Goal: Check status: Check status

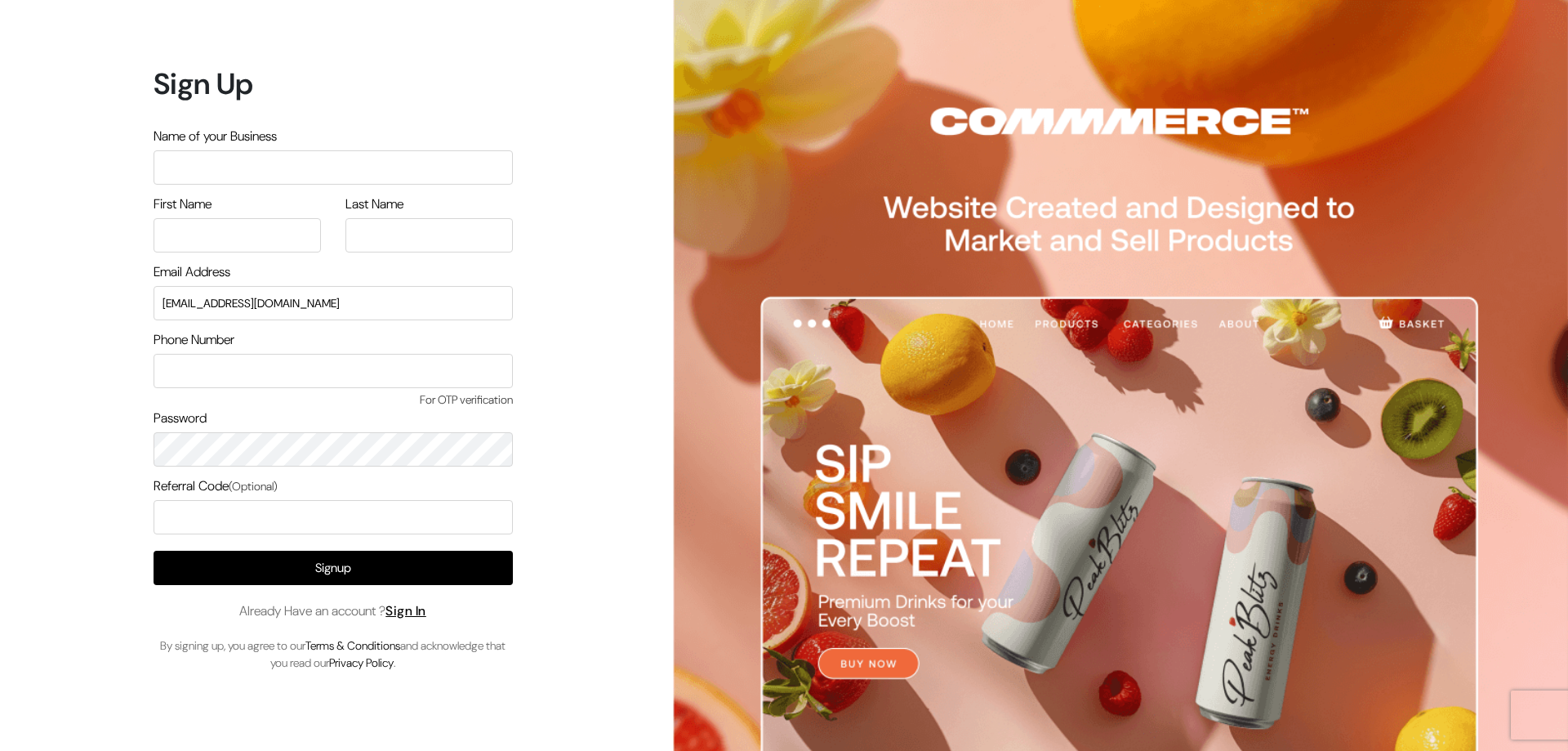
click at [288, 166] on input "text" at bounding box center [332, 167] width 360 height 35
click at [426, 609] on link "Sign In" at bounding box center [406, 611] width 41 height 17
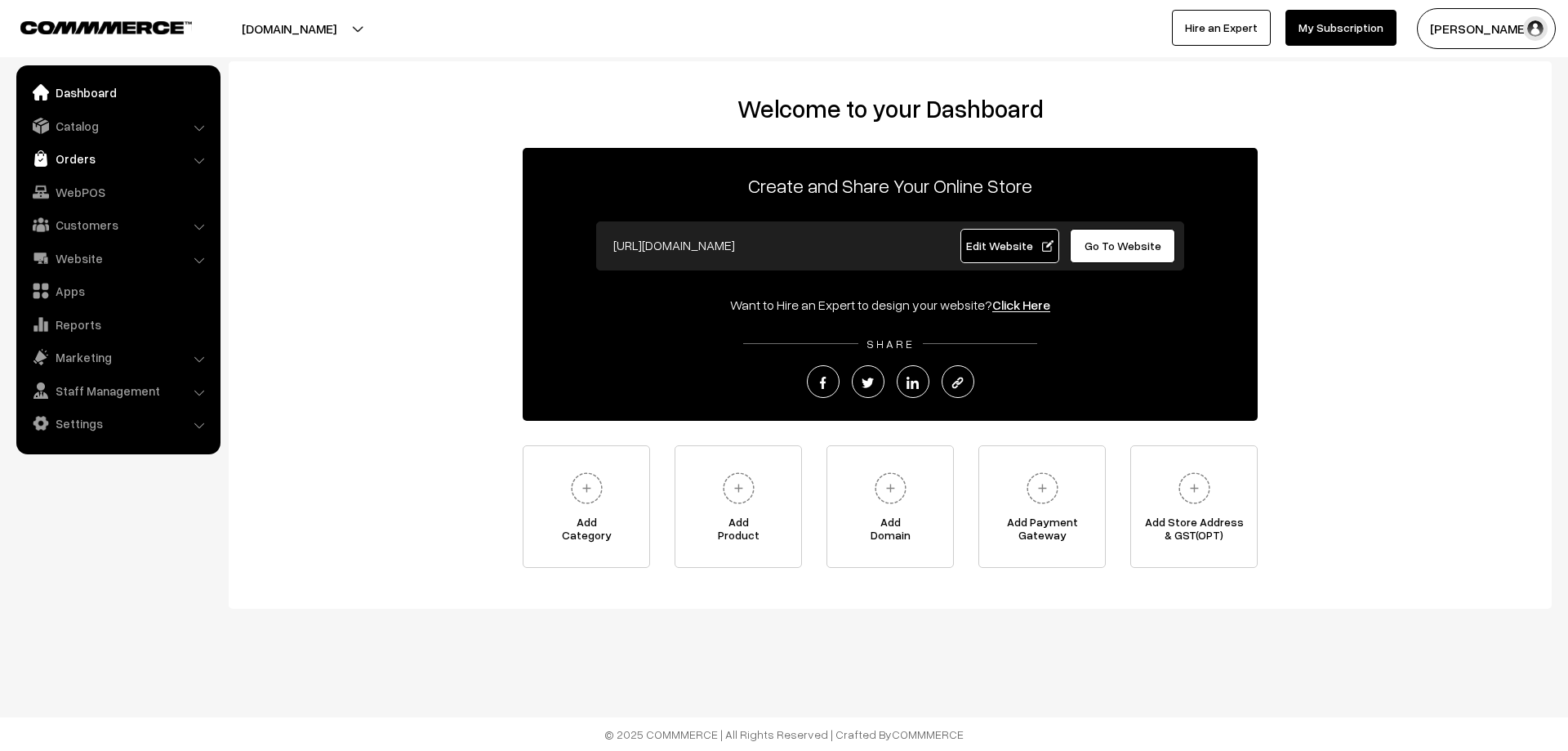
click at [105, 166] on link "Orders" at bounding box center [118, 158] width 194 height 29
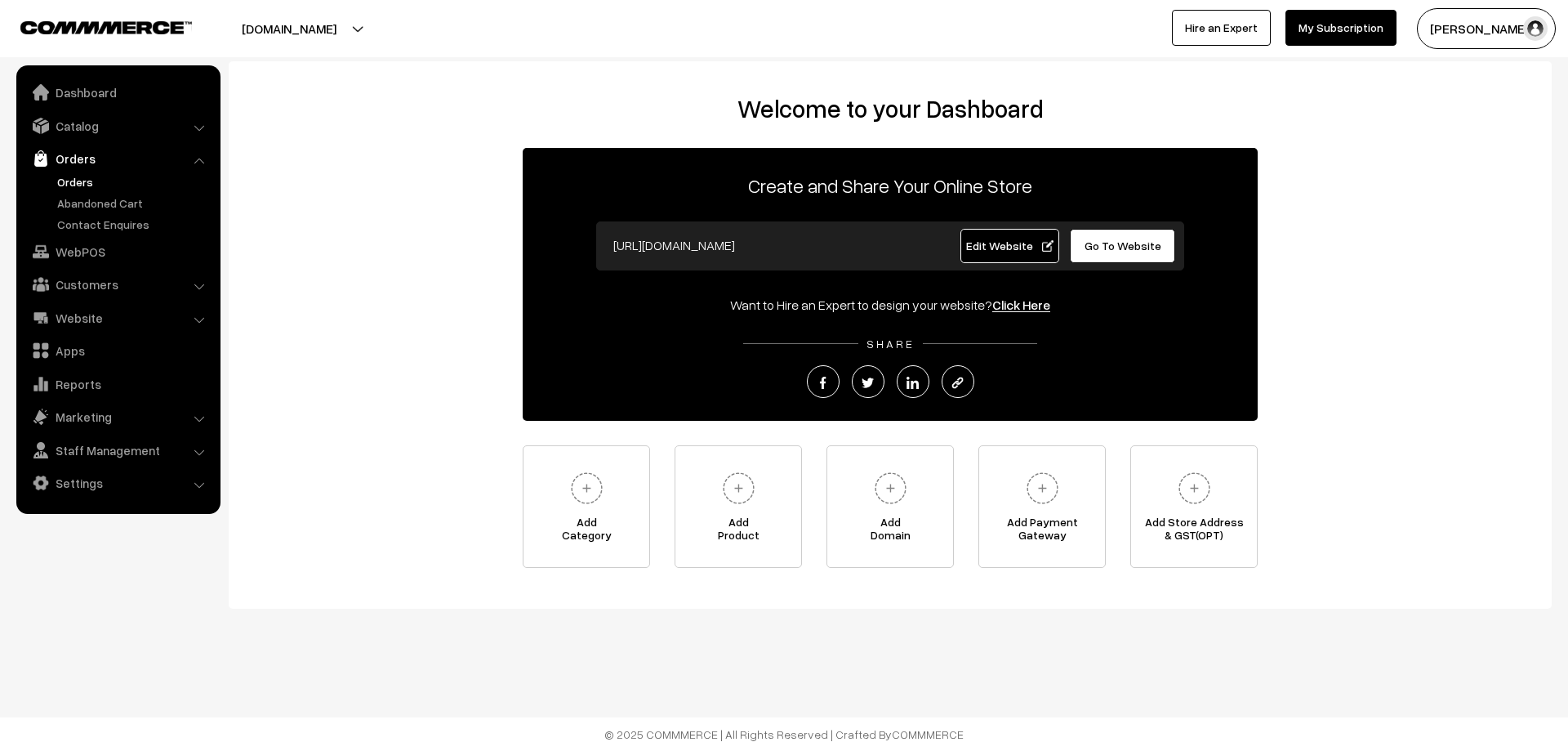
click at [93, 183] on link "Orders" at bounding box center [134, 181] width 162 height 17
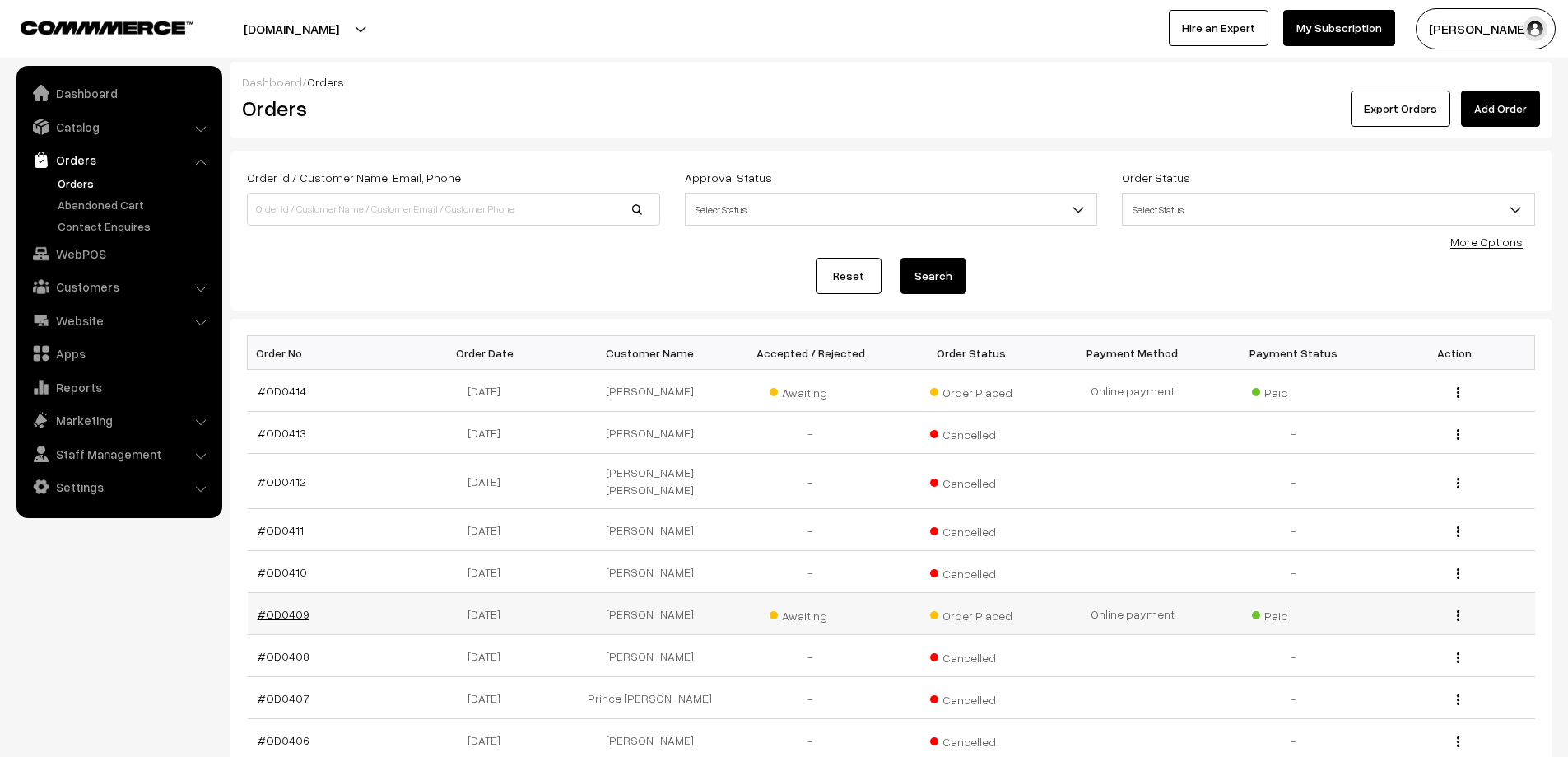
click at [285, 607] on link "#OD0409" at bounding box center [283, 614] width 52 height 14
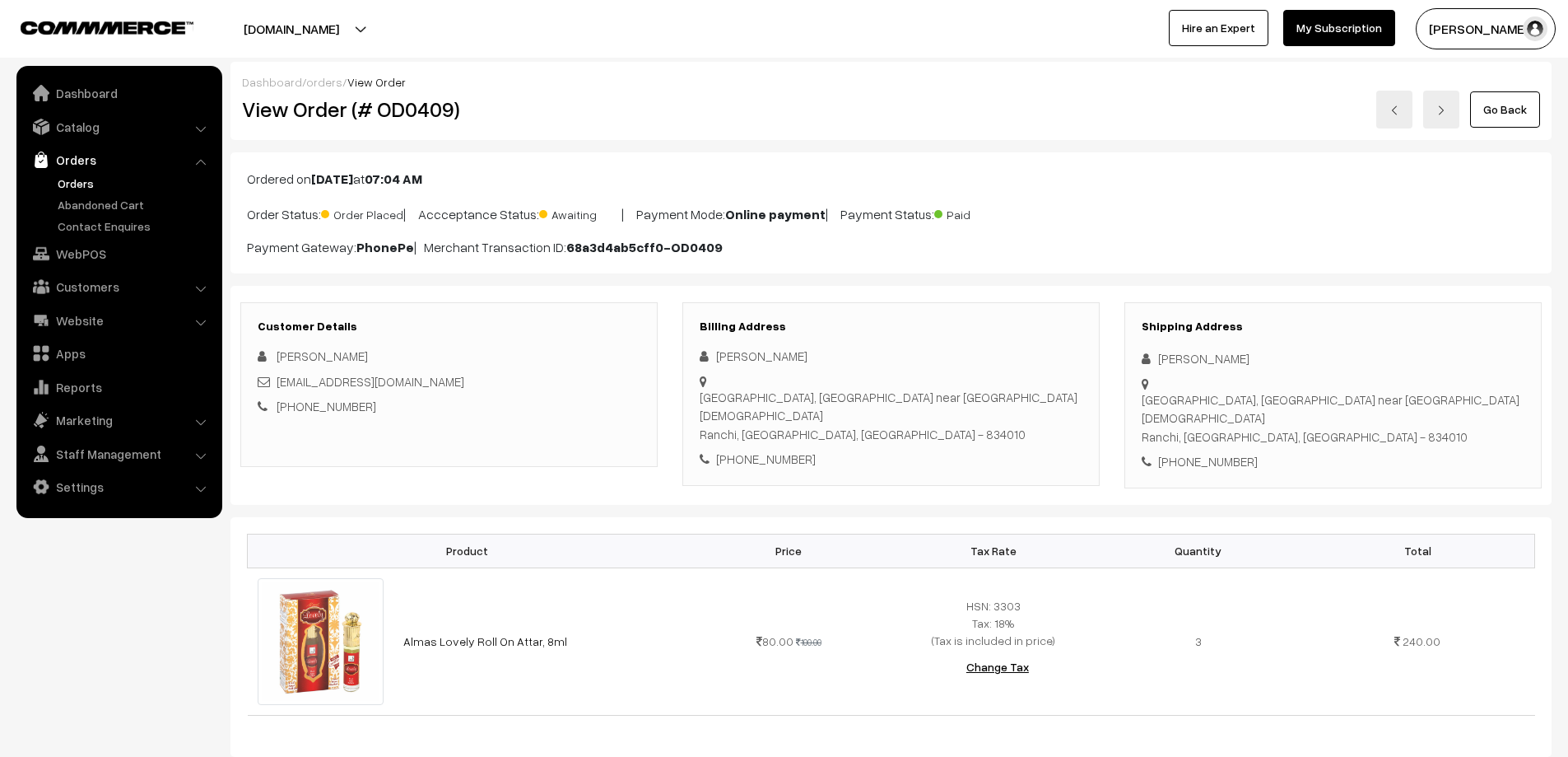
click at [127, 190] on link "Orders" at bounding box center [135, 183] width 163 height 17
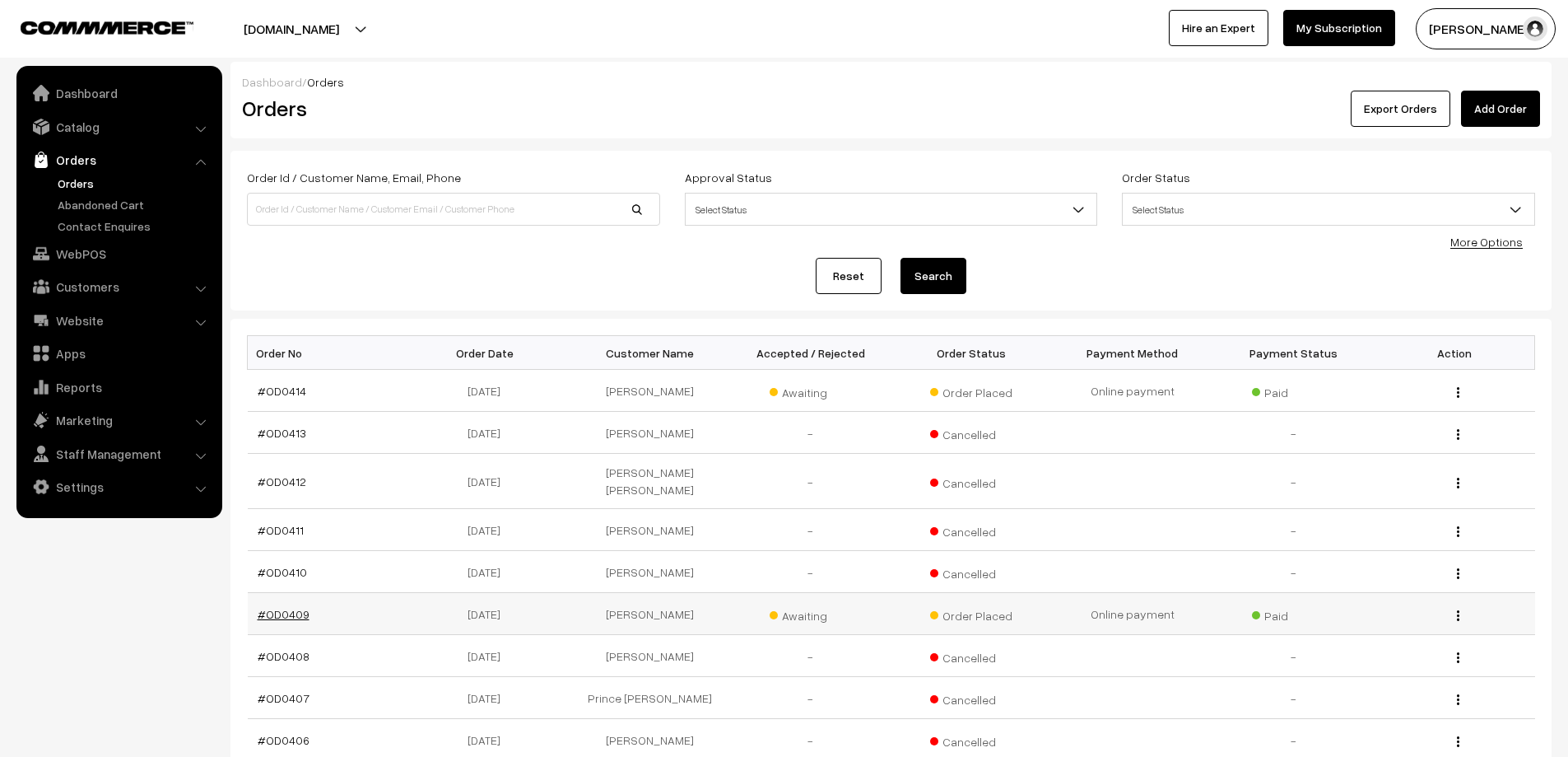
click at [264, 607] on link "#OD0409" at bounding box center [283, 614] width 52 height 14
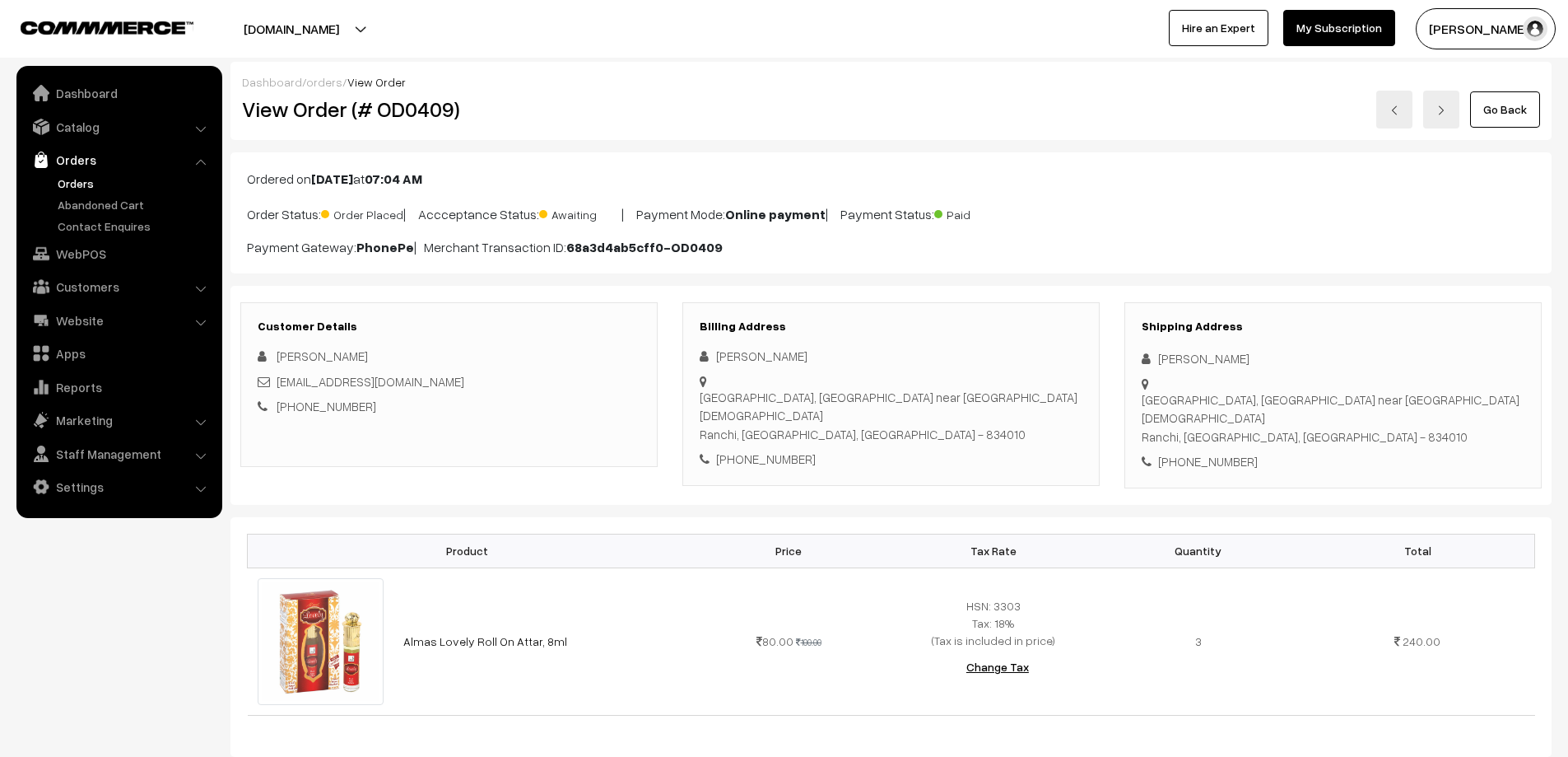
click at [89, 185] on link "Orders" at bounding box center [135, 183] width 163 height 17
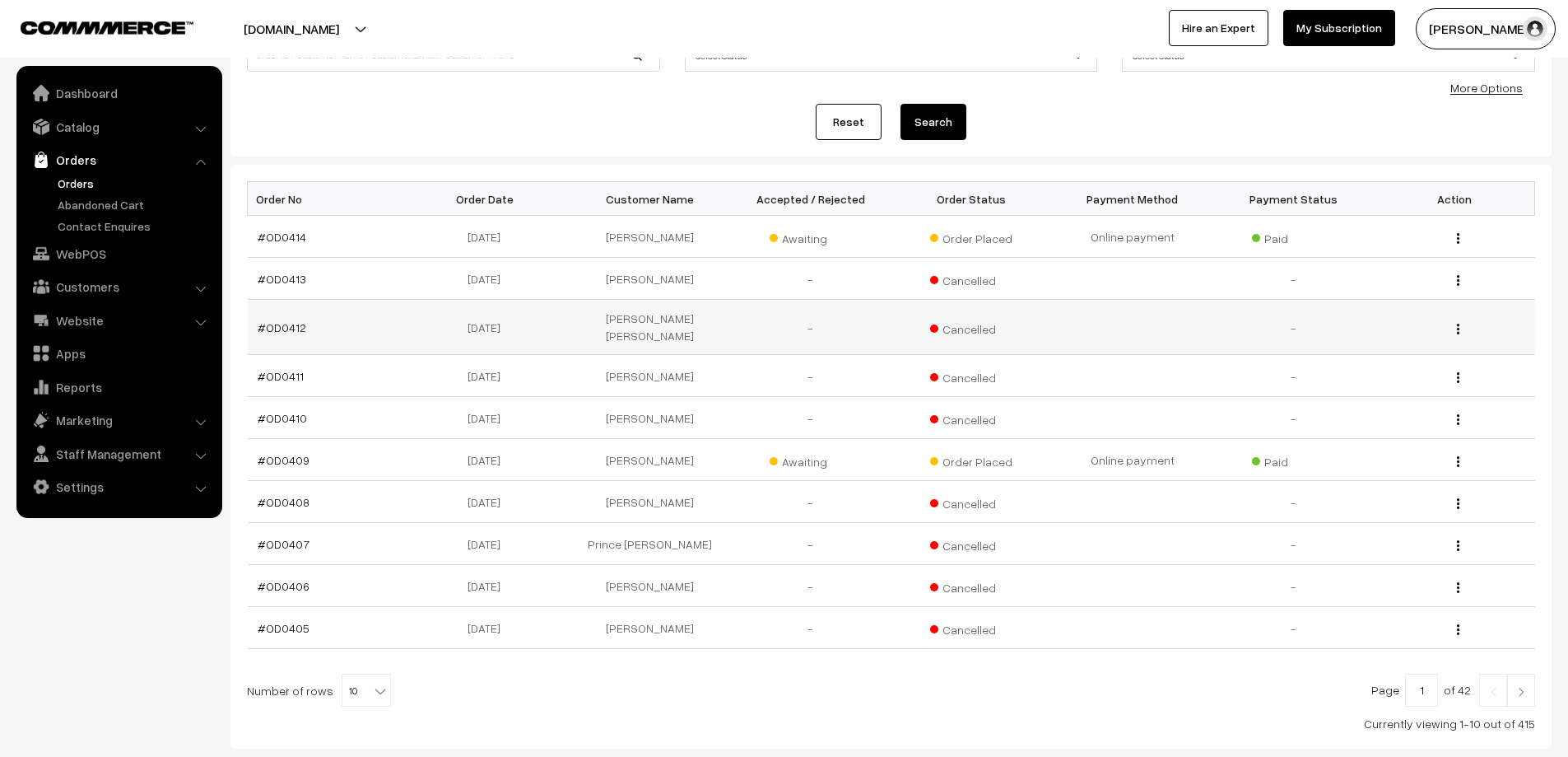
scroll to position [165, 0]
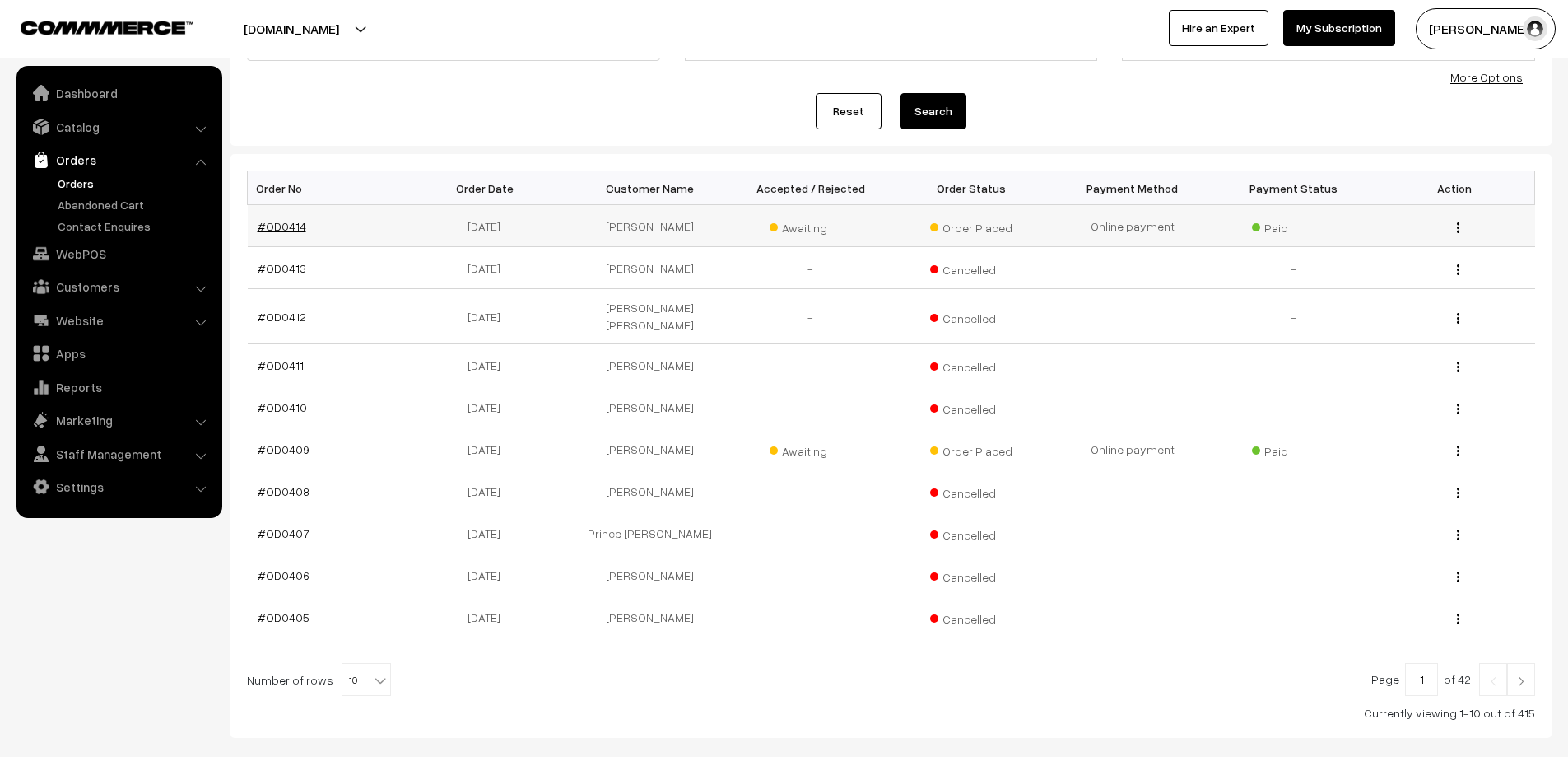
click at [289, 224] on link "#OD0414" at bounding box center [282, 226] width 49 height 14
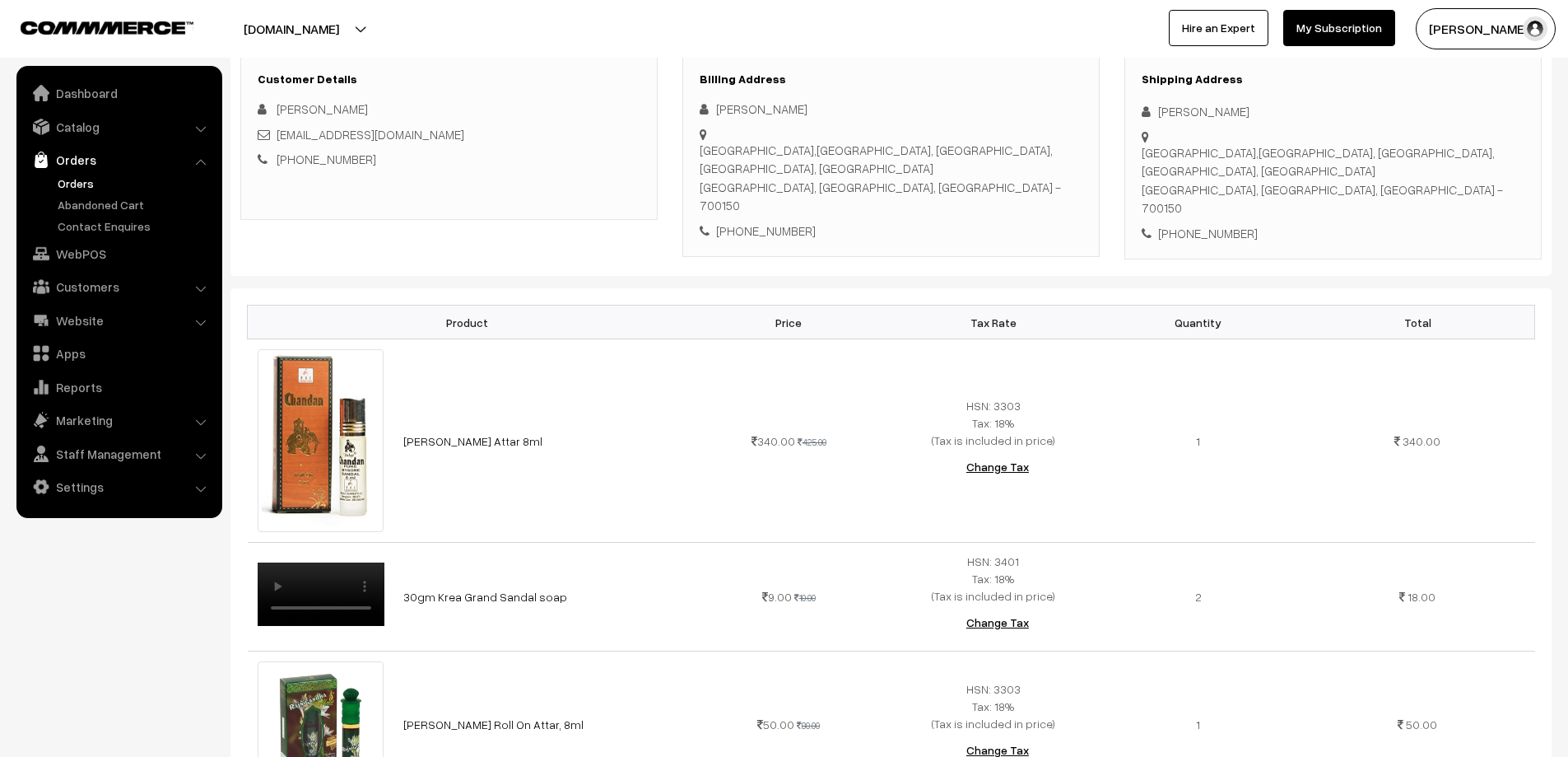
scroll to position [411, 0]
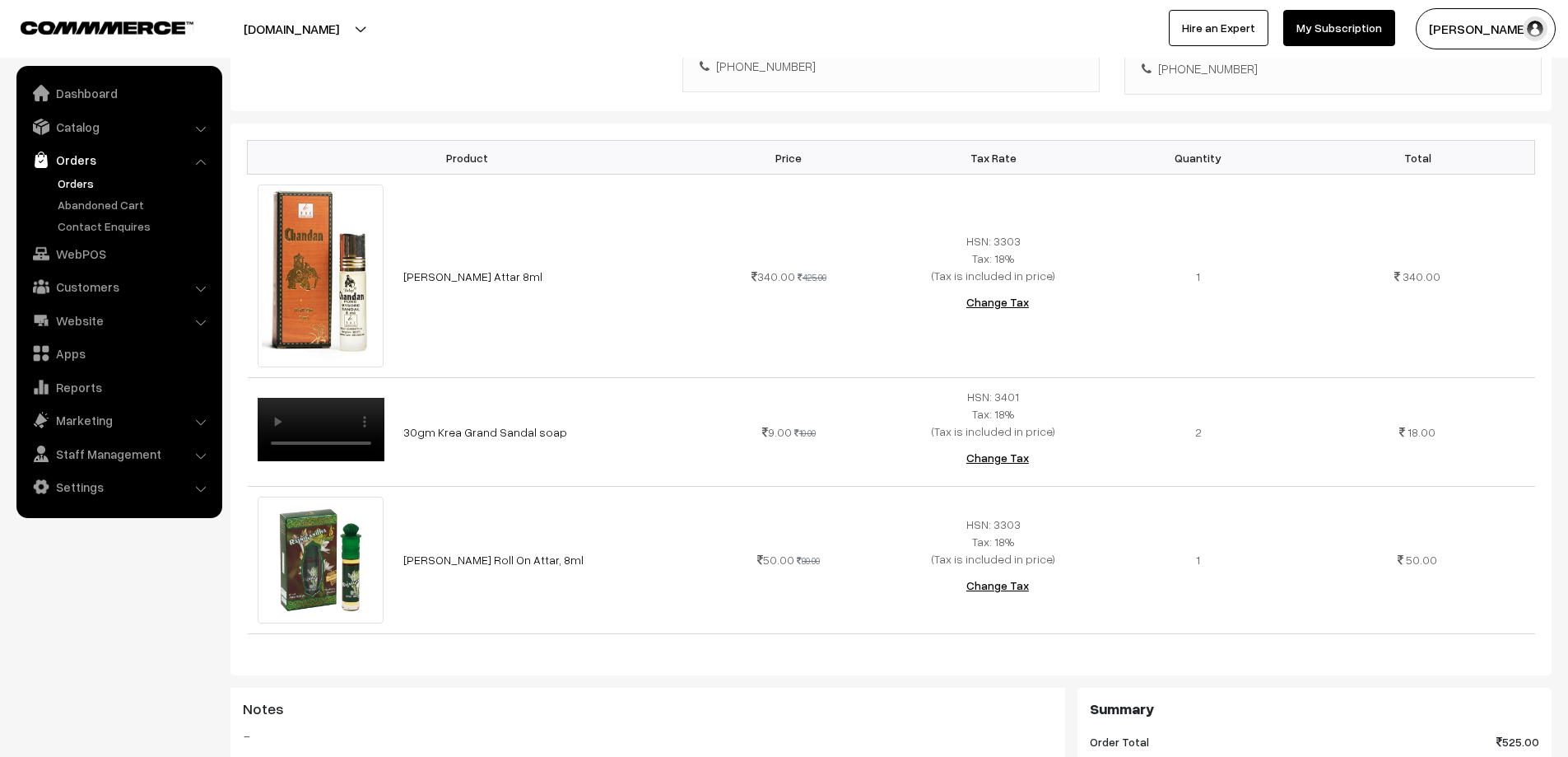
click at [64, 187] on link "Orders" at bounding box center [135, 183] width 163 height 17
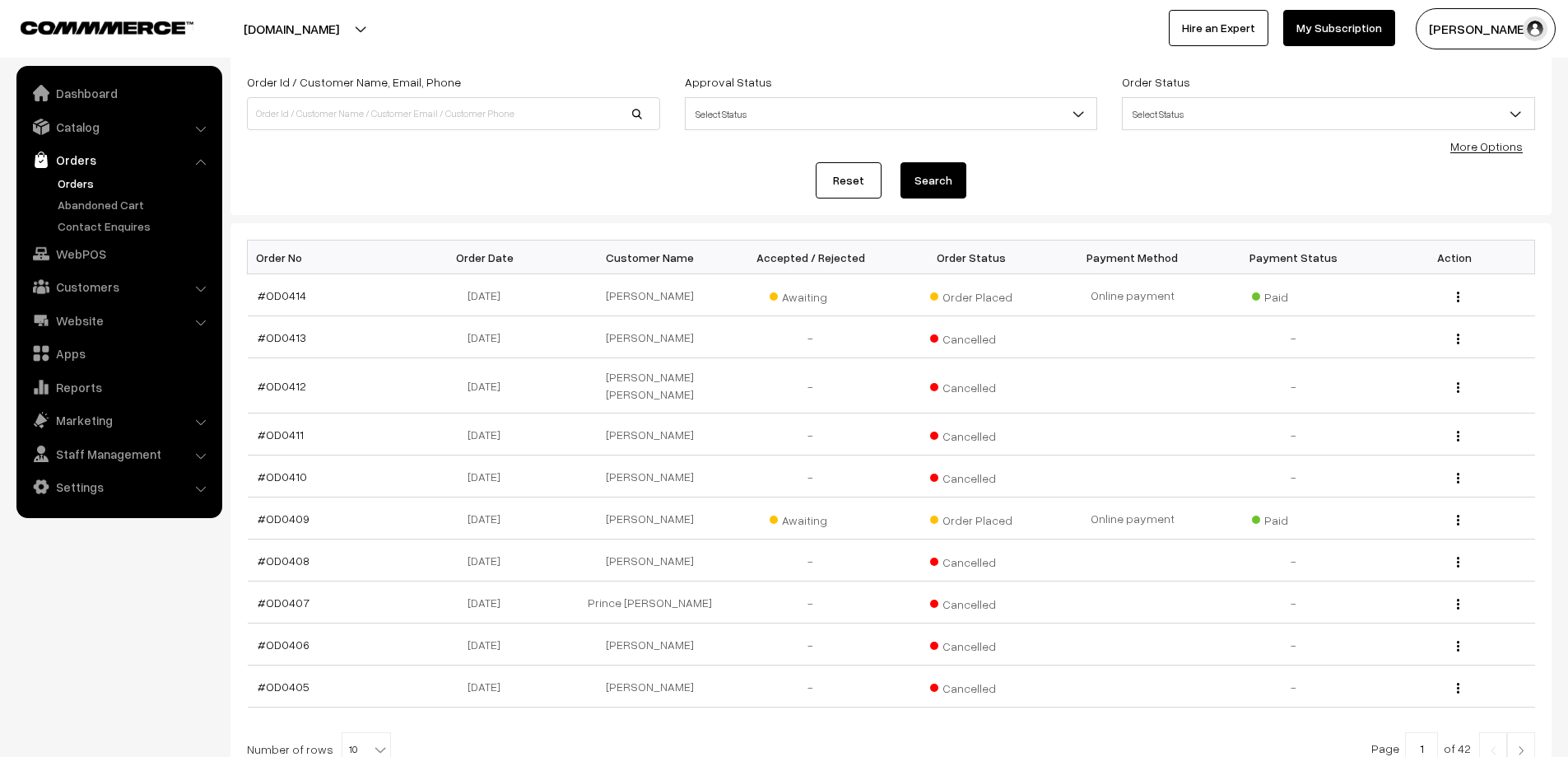
scroll to position [239, 0]
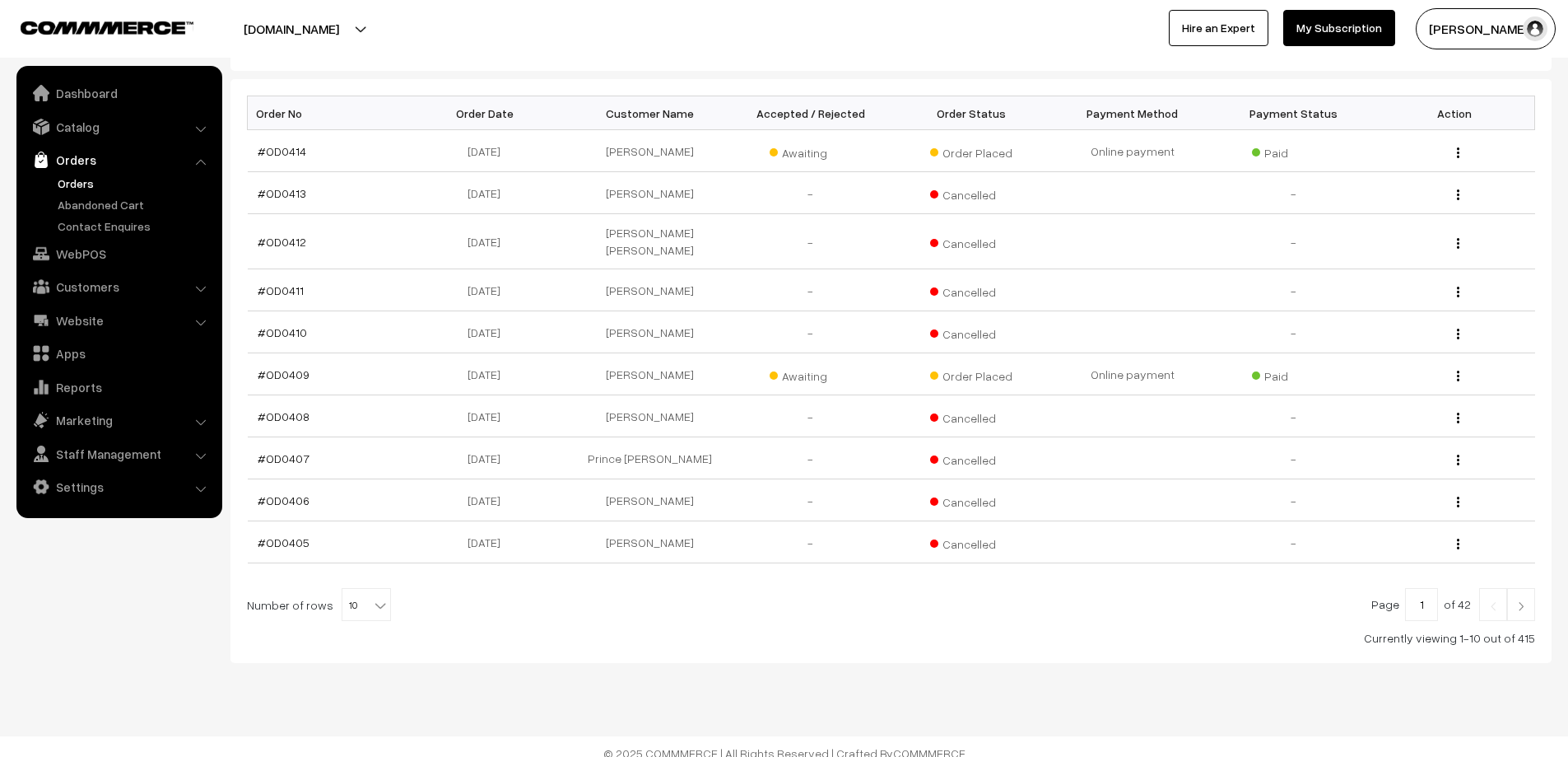
click at [1512, 599] on link at bounding box center [1521, 604] width 28 height 33
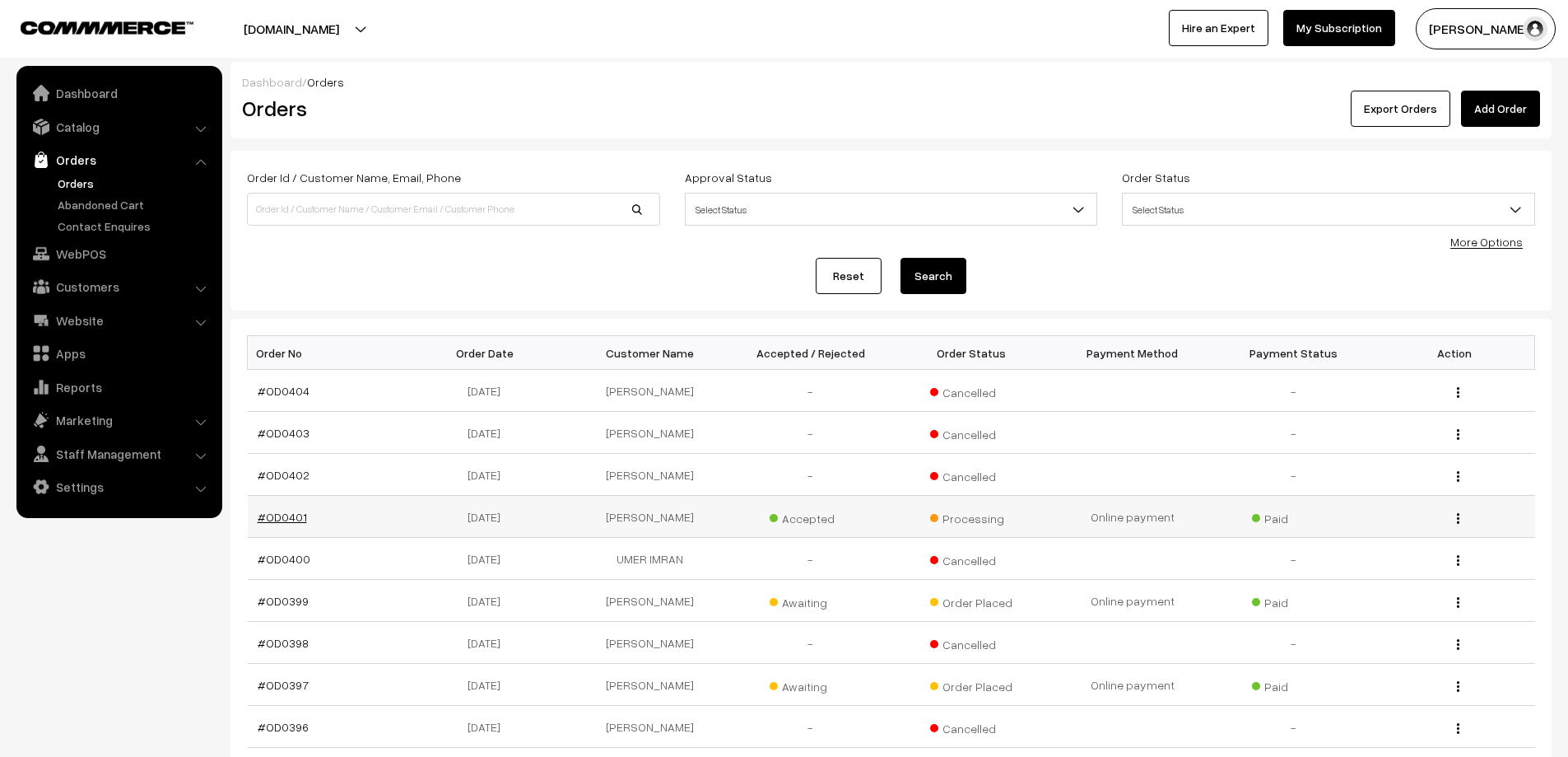
click at [274, 514] on link "#OD0401" at bounding box center [282, 516] width 49 height 14
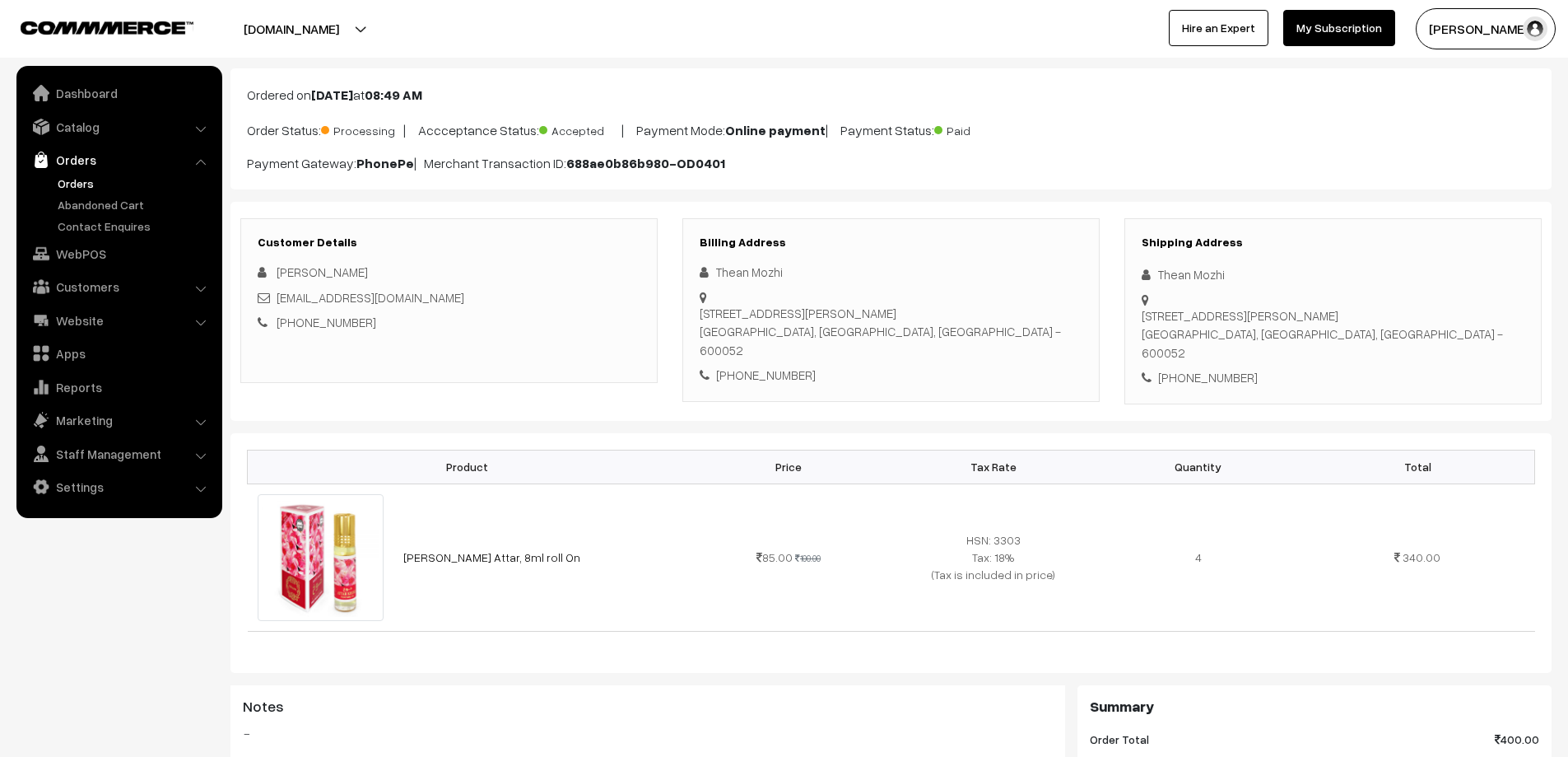
scroll to position [82, 0]
click at [66, 187] on link "Orders" at bounding box center [135, 183] width 163 height 17
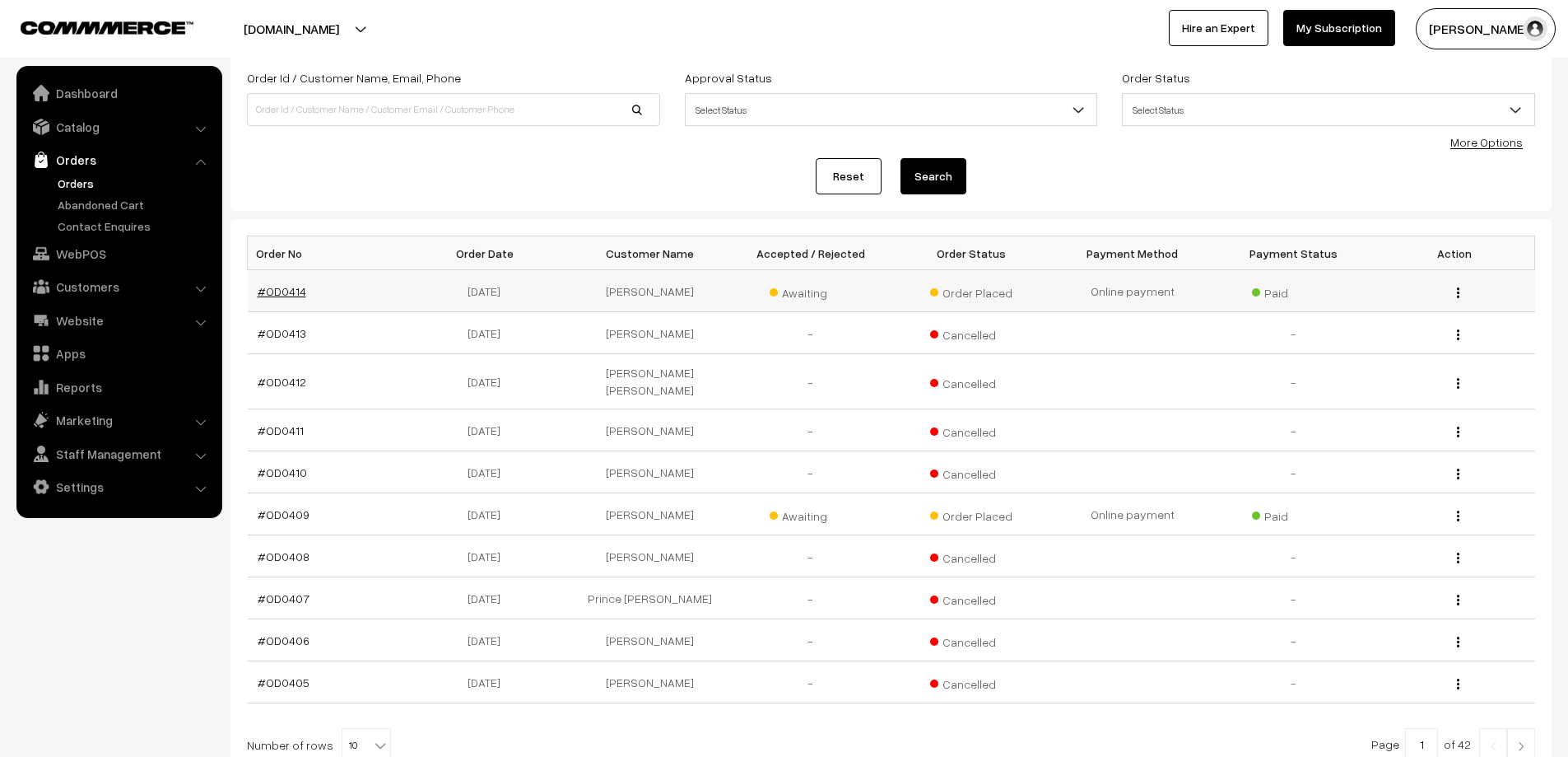
scroll to position [239, 0]
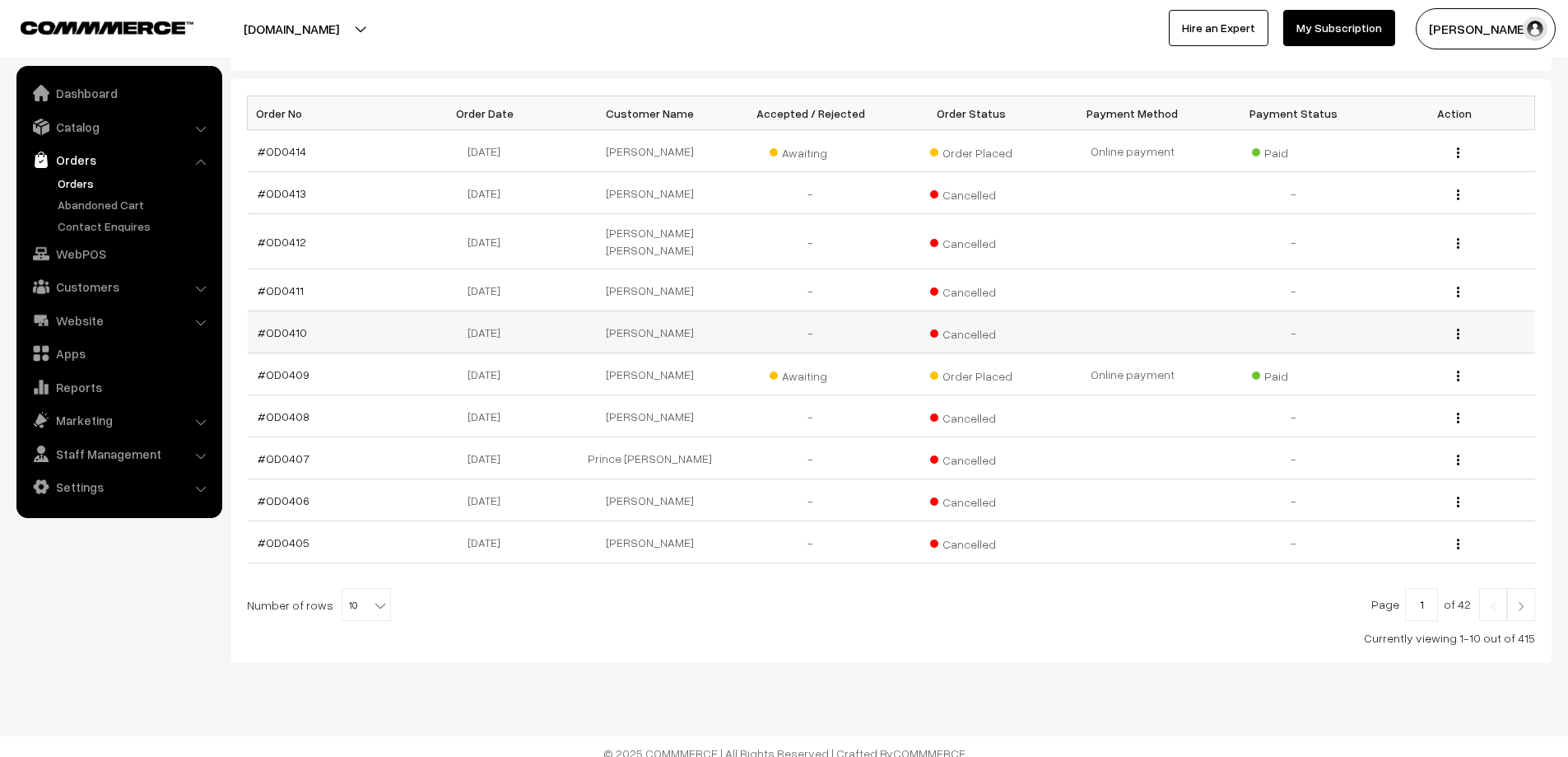
click at [272, 327] on td "#OD0410" at bounding box center [328, 332] width 161 height 42
click at [271, 325] on link "#OD0410" at bounding box center [282, 331] width 49 height 14
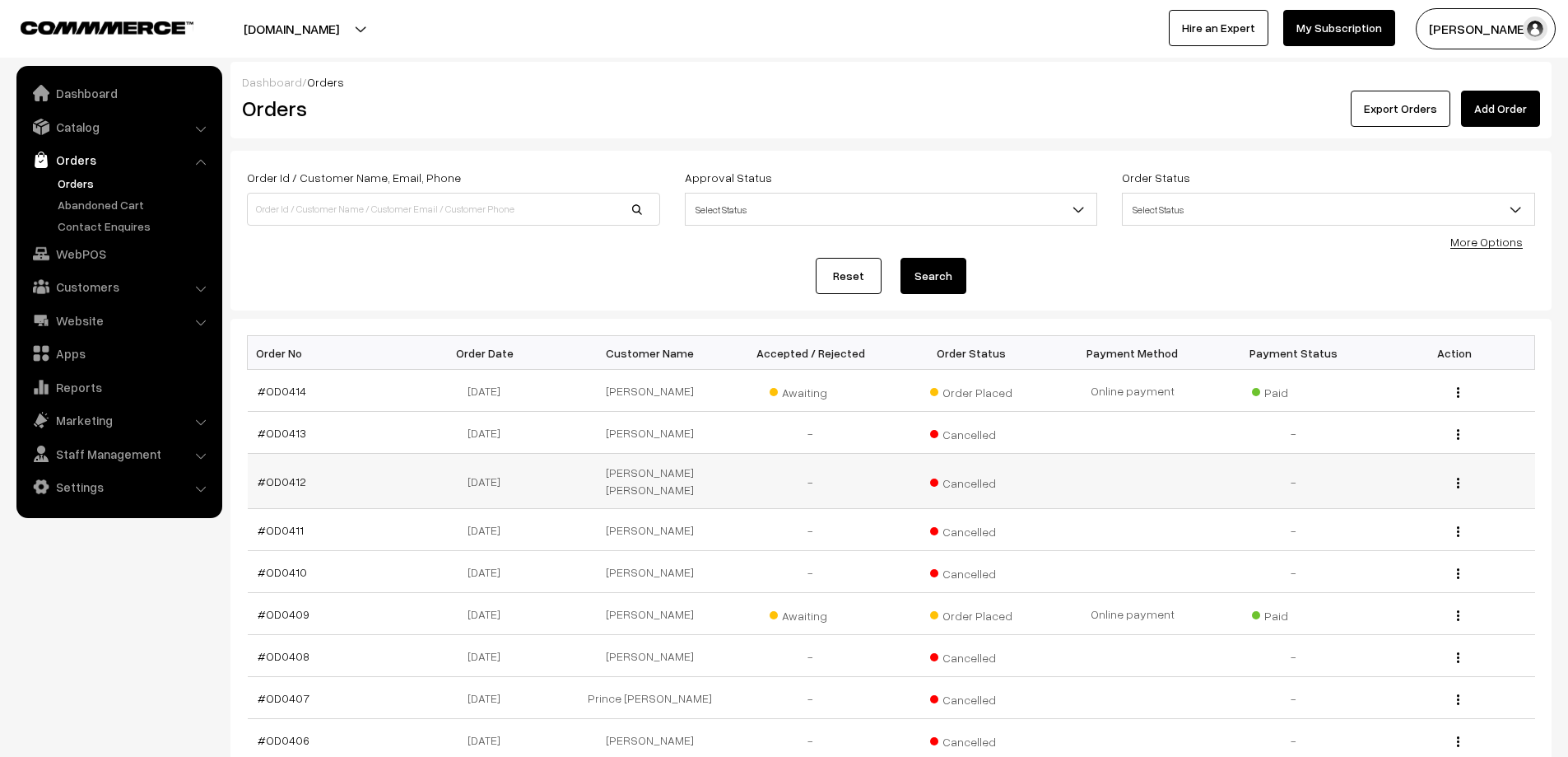
scroll to position [239, 0]
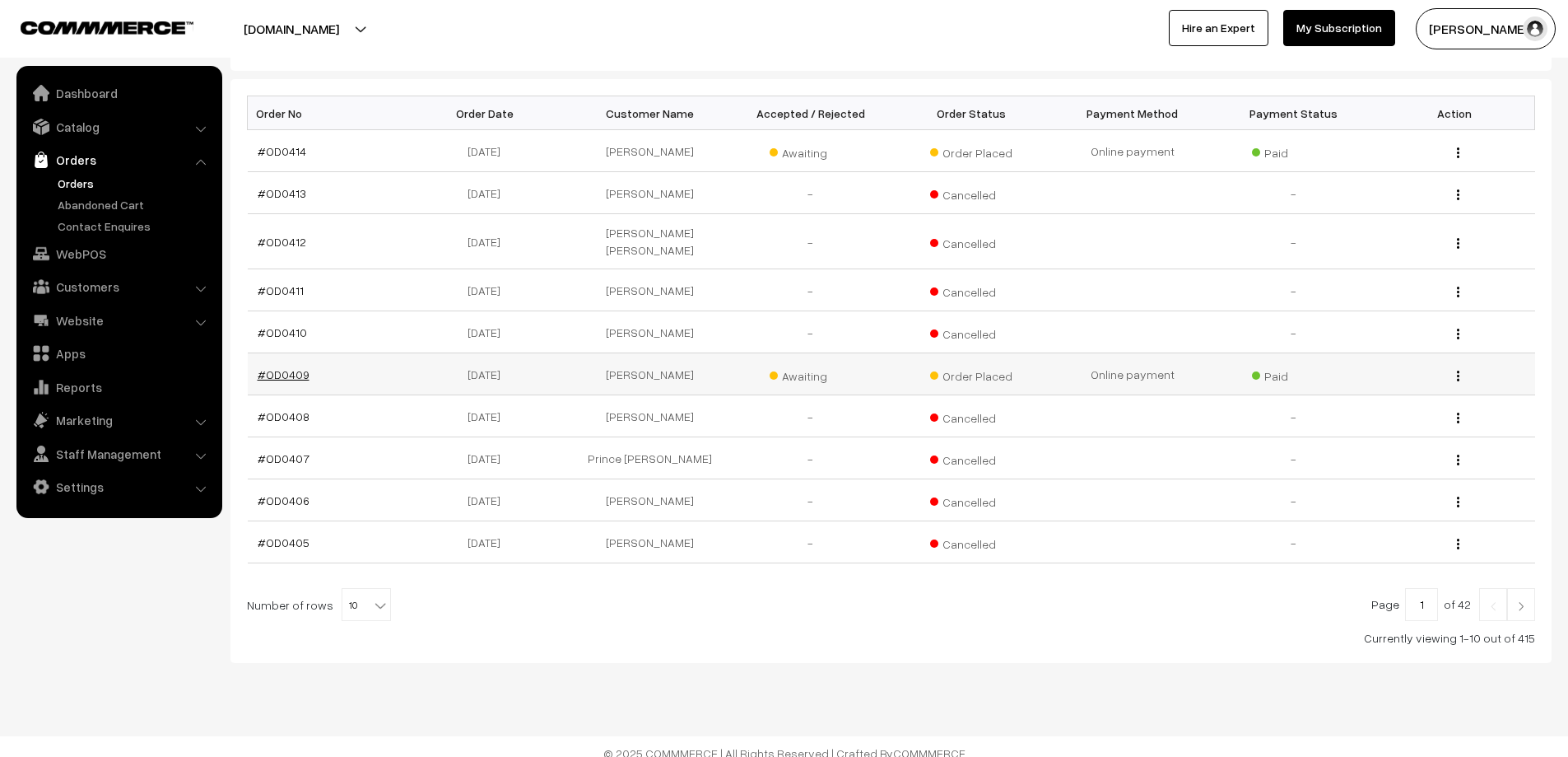
click at [299, 367] on link "#OD0409" at bounding box center [283, 374] width 52 height 14
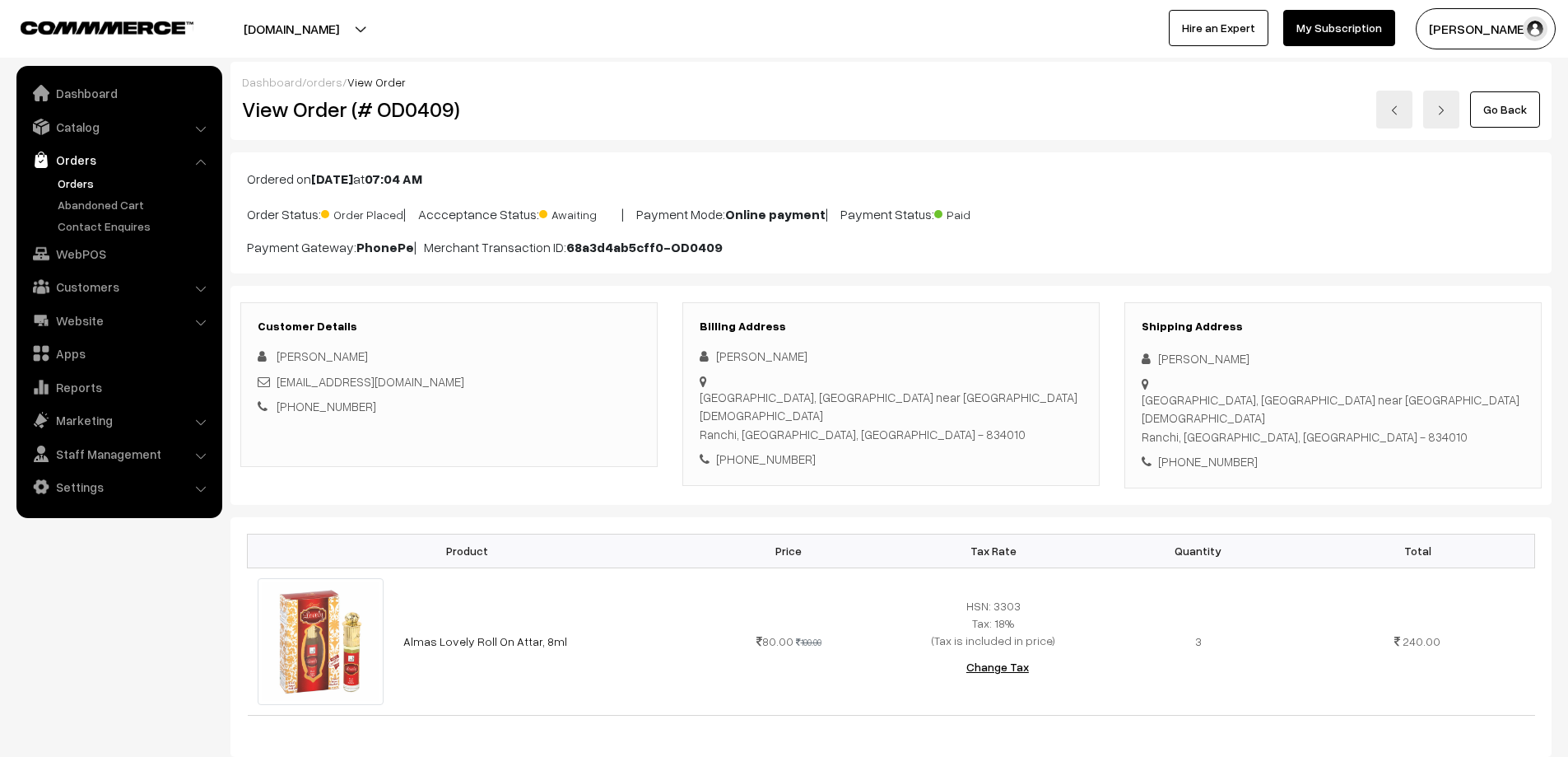
click at [88, 185] on link "Orders" at bounding box center [135, 183] width 163 height 17
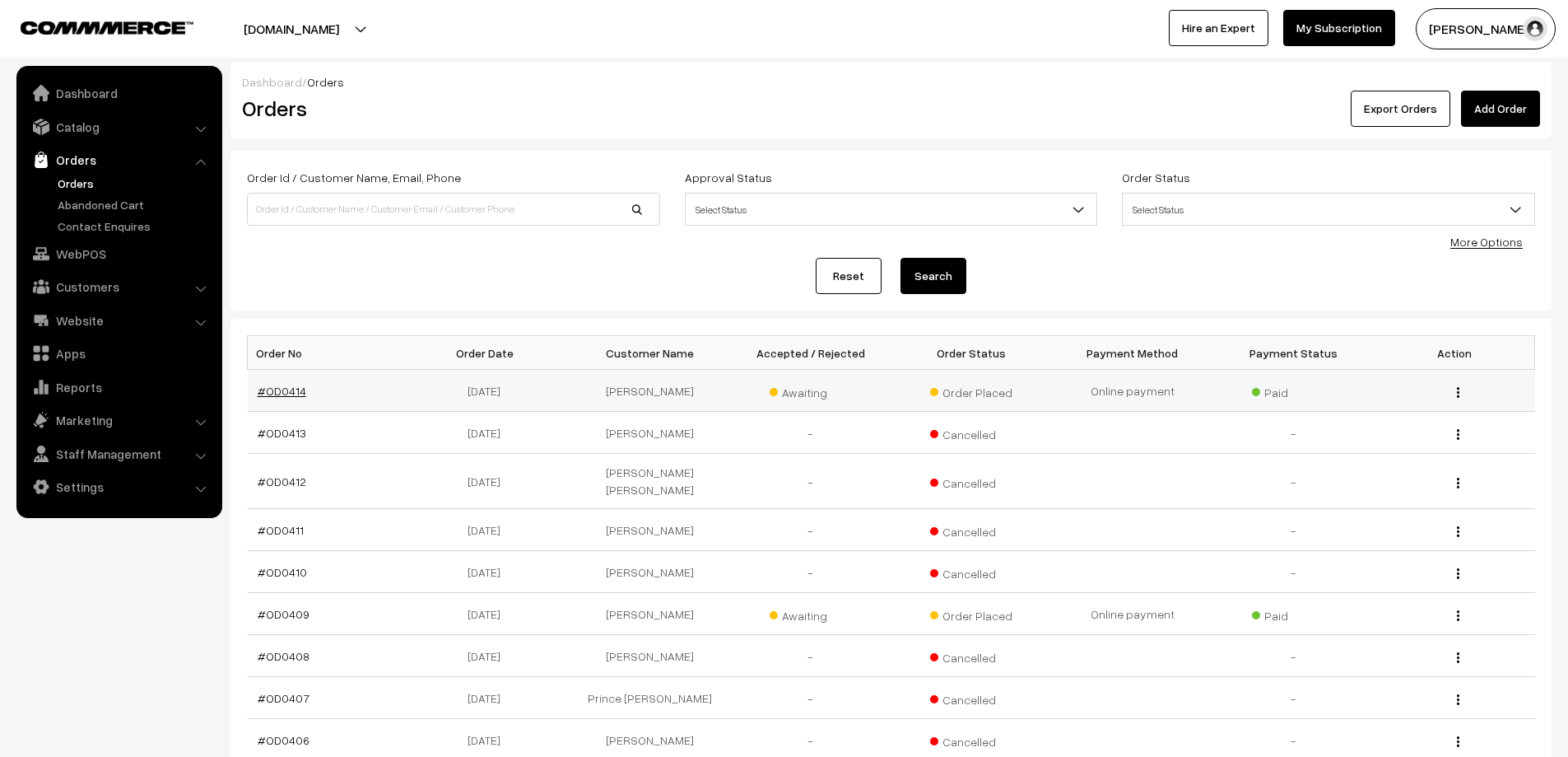
click at [266, 395] on link "#OD0414" at bounding box center [282, 391] width 49 height 14
